Goal: Information Seeking & Learning: Learn about a topic

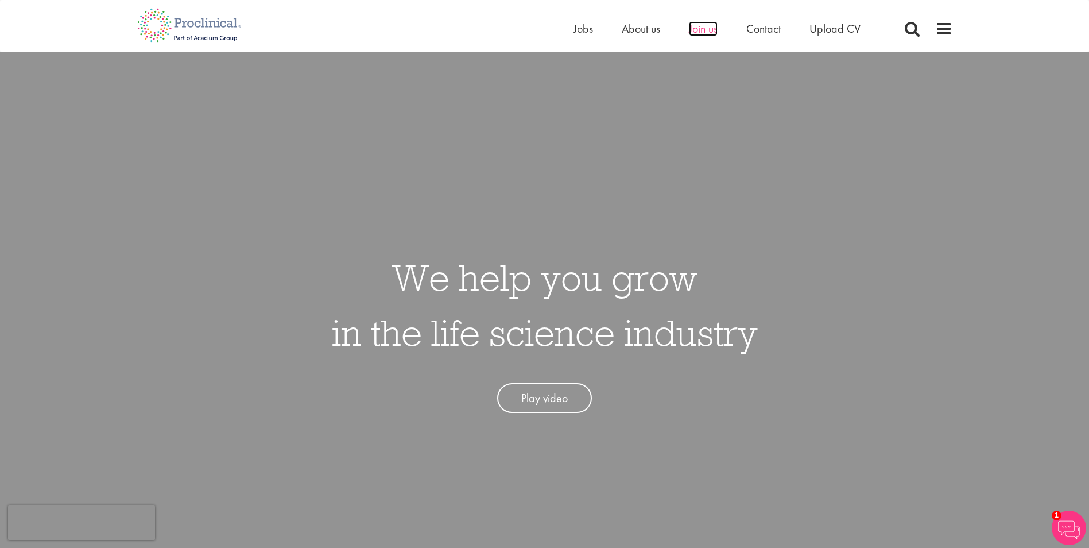
click at [701, 31] on span "Join us" at bounding box center [703, 28] width 29 height 15
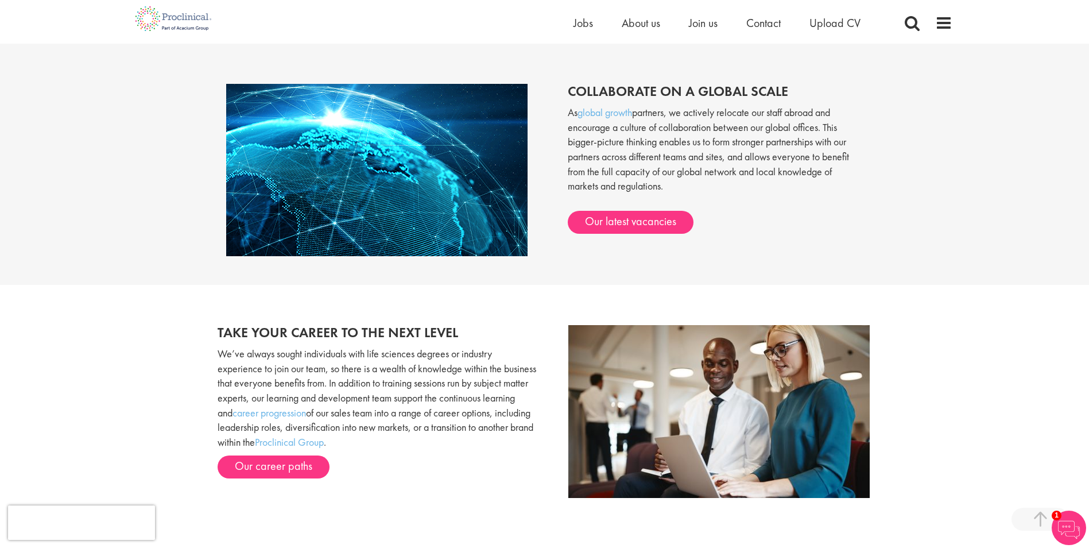
scroll to position [1148, 0]
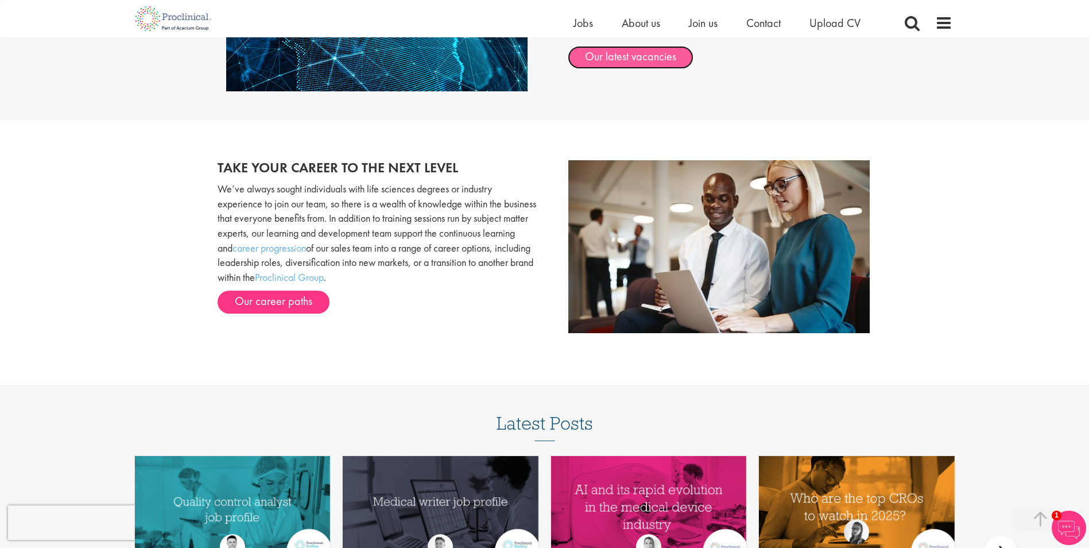
click at [621, 66] on link "Our latest vacancies" at bounding box center [631, 57] width 126 height 23
